Goal: Task Accomplishment & Management: Complete application form

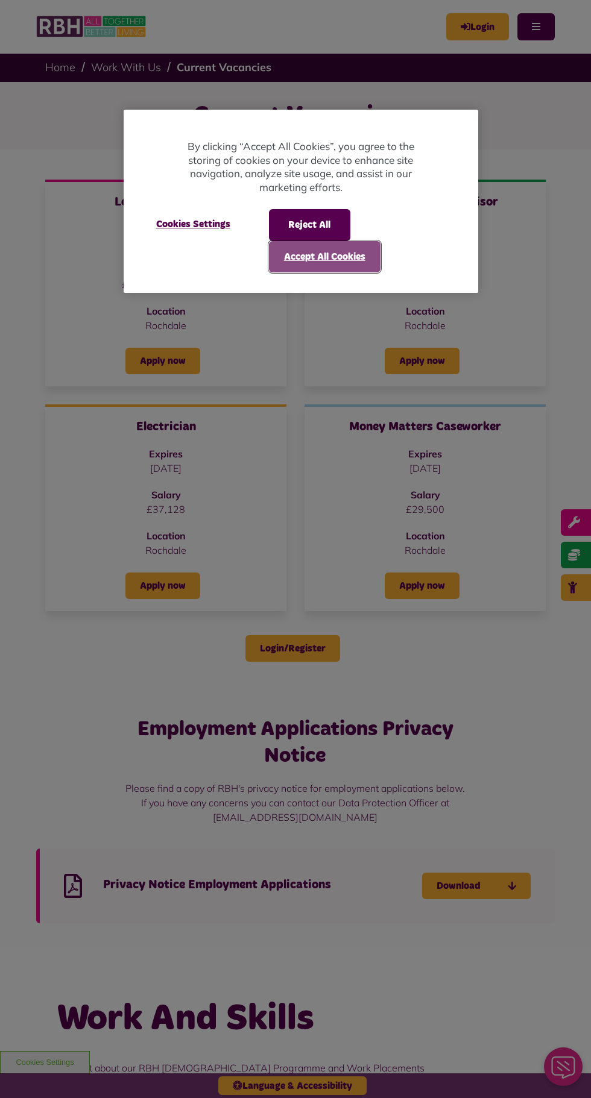
click at [365, 262] on button "Accept All Cookies" at bounding box center [324, 256] width 111 height 31
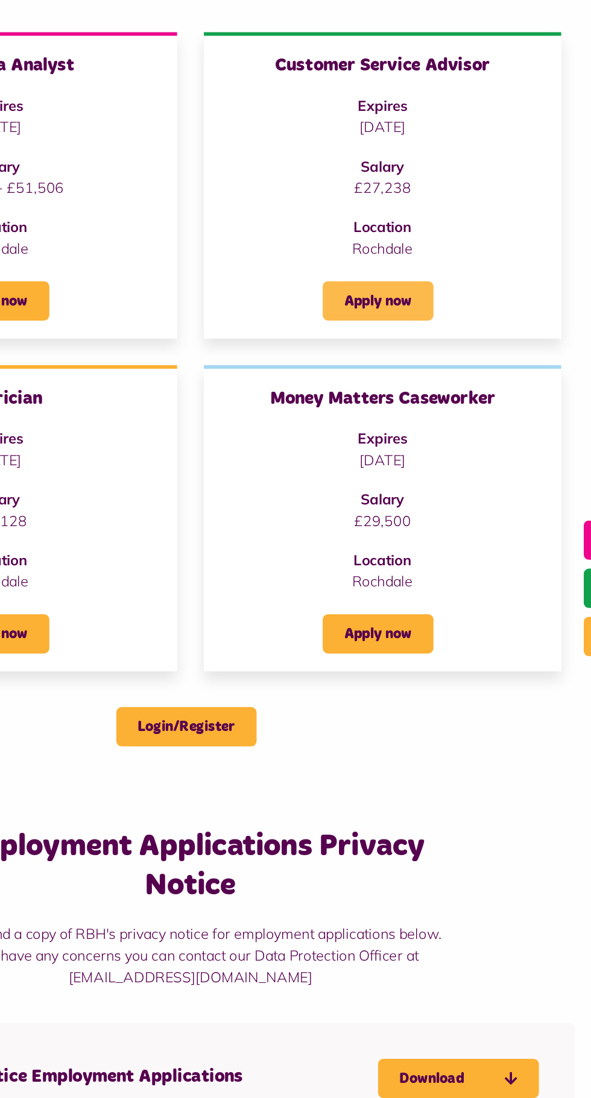
click at [436, 364] on link "Apply now" at bounding box center [421, 361] width 75 height 27
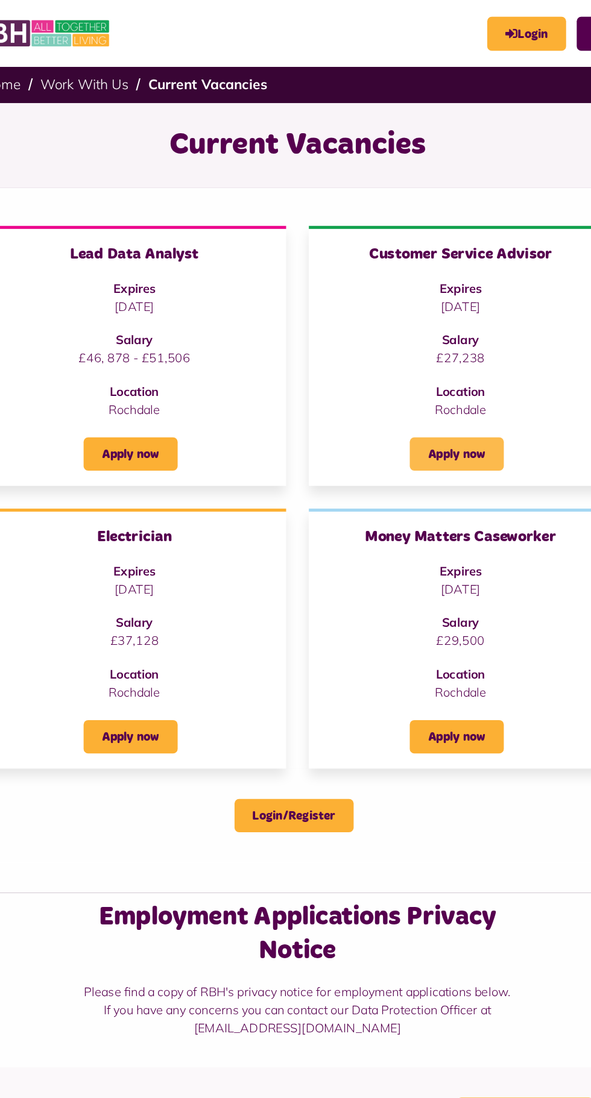
click at [428, 348] on link "Apply now" at bounding box center [421, 361] width 75 height 27
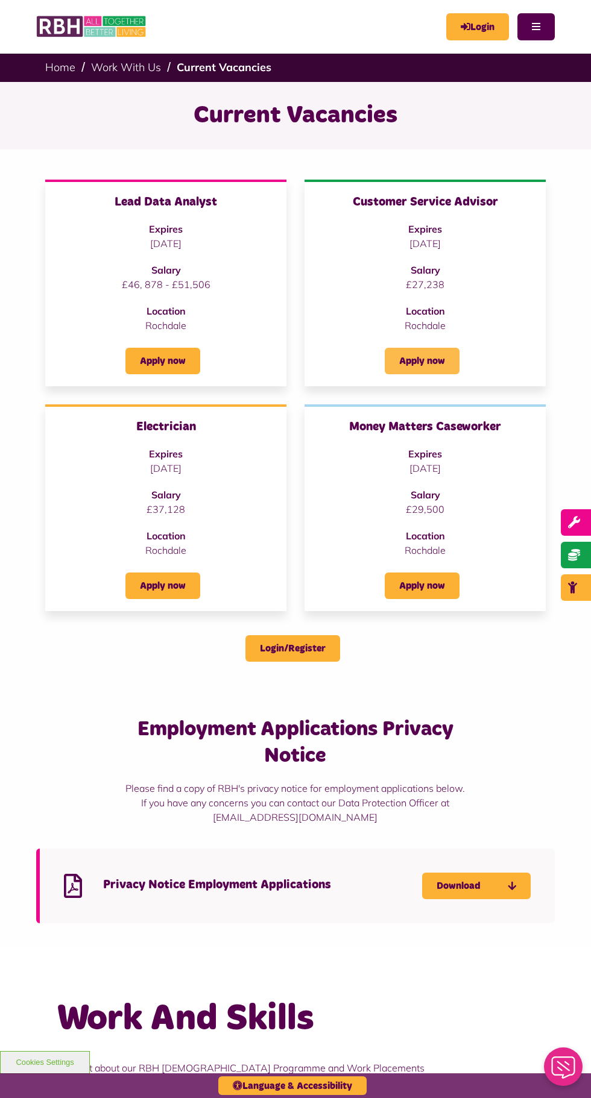
click at [438, 355] on link "Apply now" at bounding box center [421, 361] width 75 height 27
